Goal: Find specific page/section: Find specific page/section

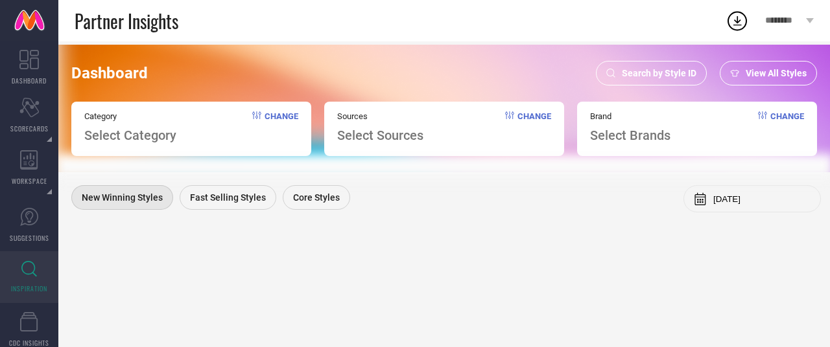
drag, startPoint x: 0, startPoint y: 0, endPoint x: 34, endPoint y: 270, distance: 271.7
click at [34, 270] on icon at bounding box center [29, 269] width 16 height 16
click at [662, 70] on span "Search by Style ID" at bounding box center [658, 73] width 75 height 10
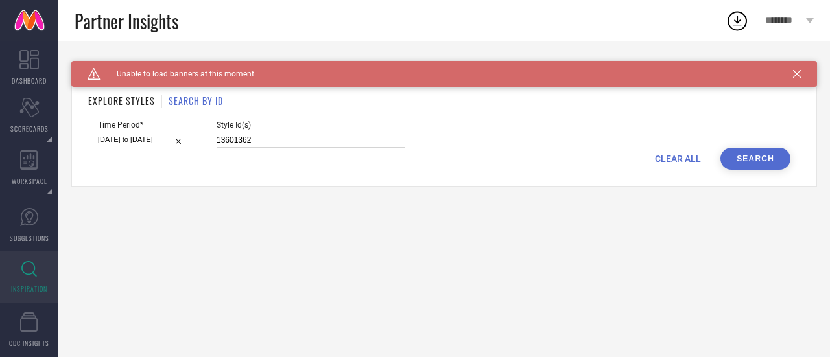
click at [290, 139] on input "13601362" at bounding box center [310, 140] width 188 height 15
click at [765, 159] on button "Search" at bounding box center [755, 159] width 70 height 22
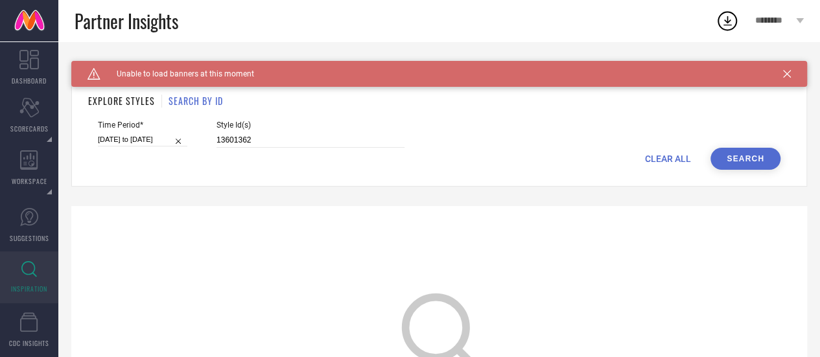
click at [765, 159] on button "Search" at bounding box center [745, 159] width 70 height 22
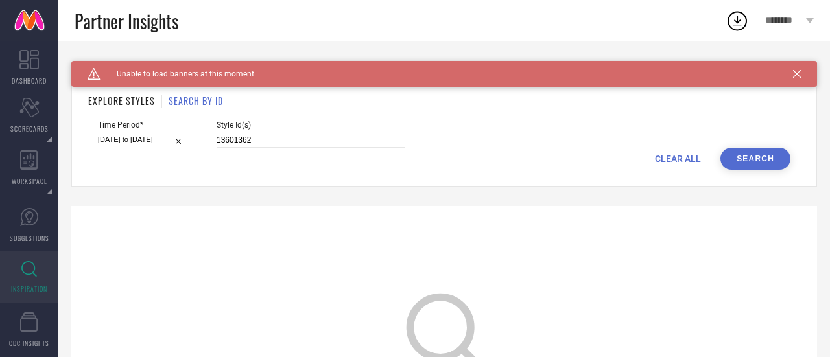
click at [765, 159] on button "Search" at bounding box center [755, 159] width 70 height 22
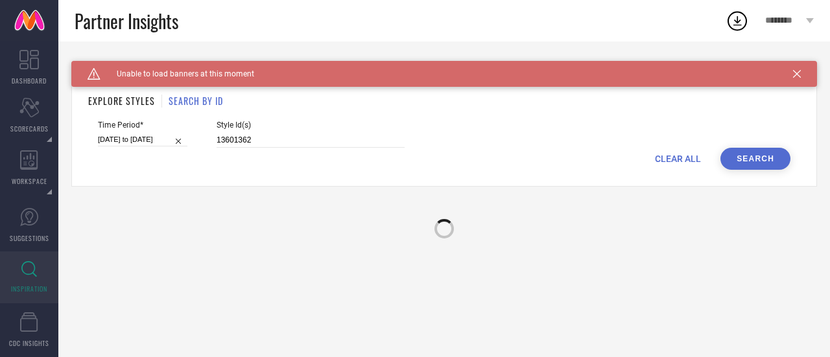
click at [765, 159] on button "Search" at bounding box center [755, 159] width 70 height 22
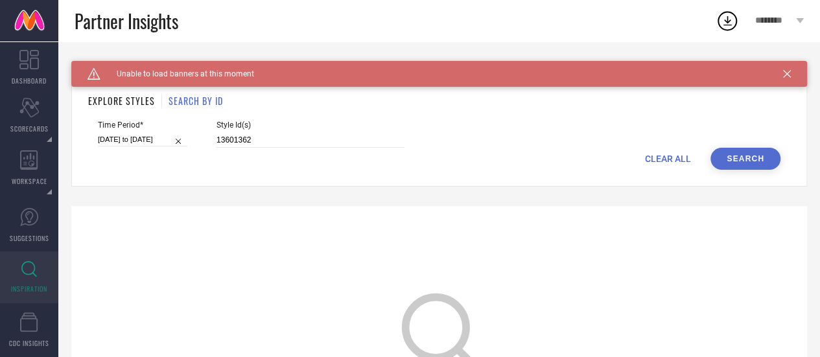
click at [765, 159] on button "Search" at bounding box center [745, 159] width 70 height 22
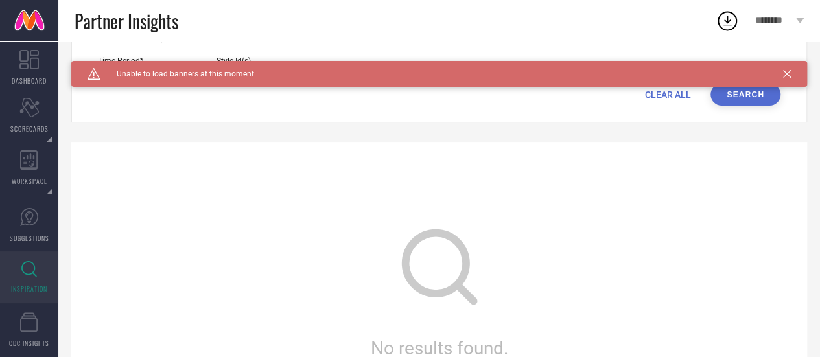
scroll to position [193, 0]
